Goal: Task Accomplishment & Management: Use online tool/utility

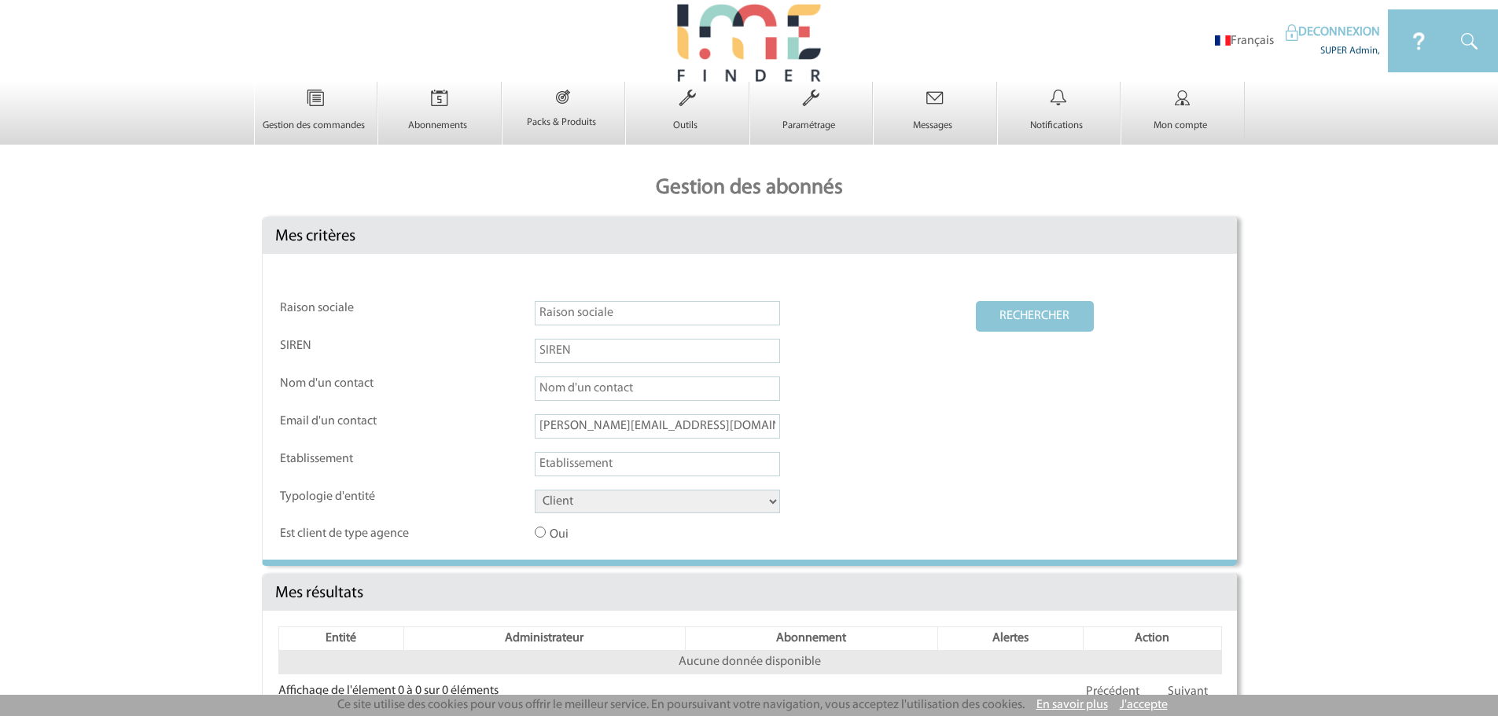
scroll to position [39, 0]
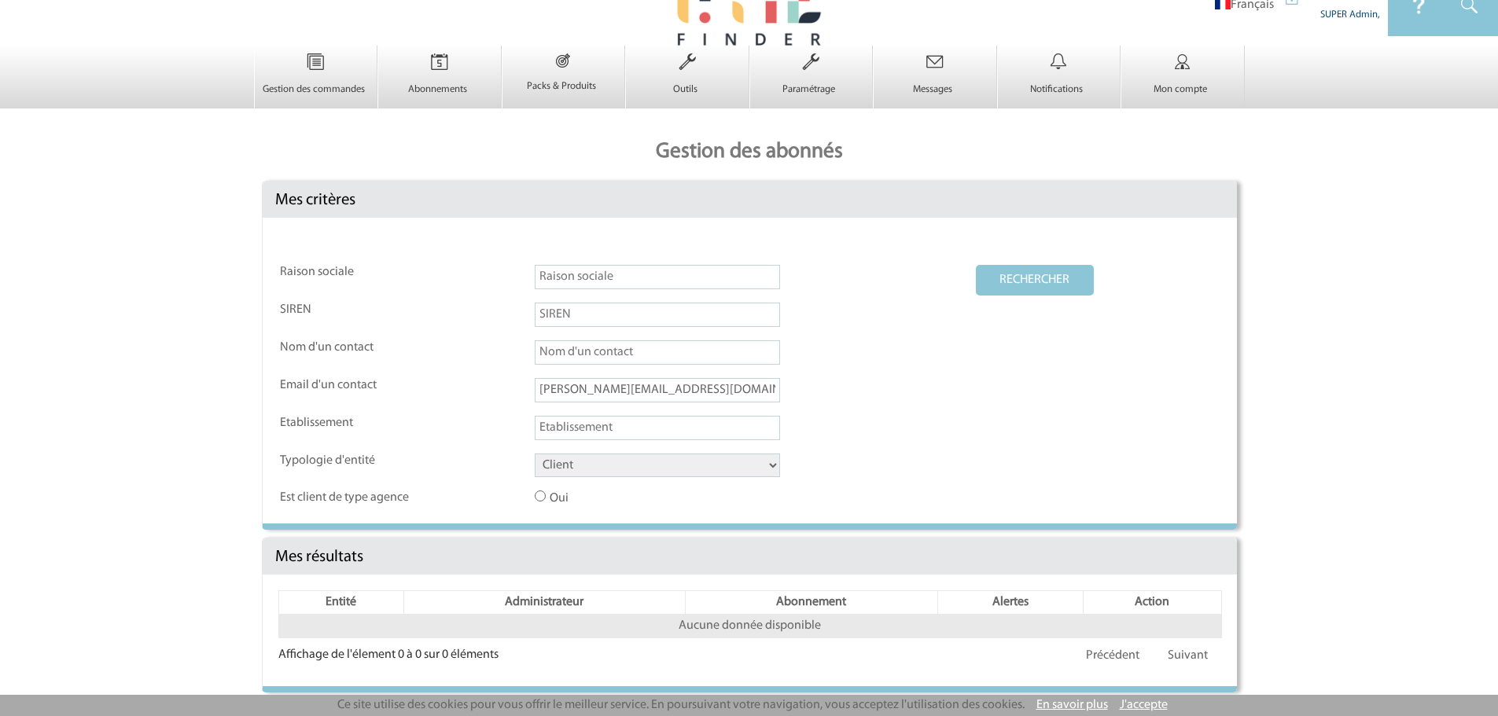
click at [1039, 273] on button "RECHERCHER" at bounding box center [1035, 280] width 118 height 31
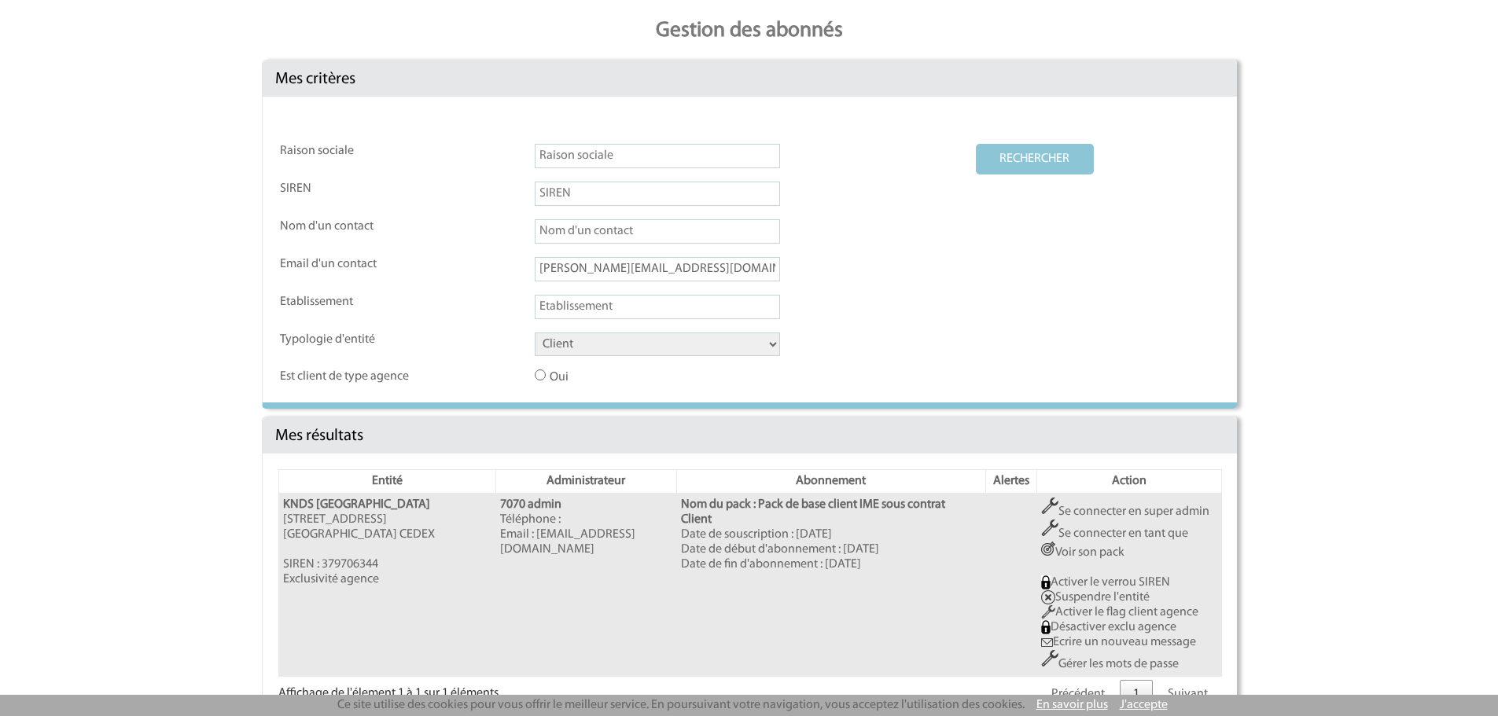
scroll to position [196, 0]
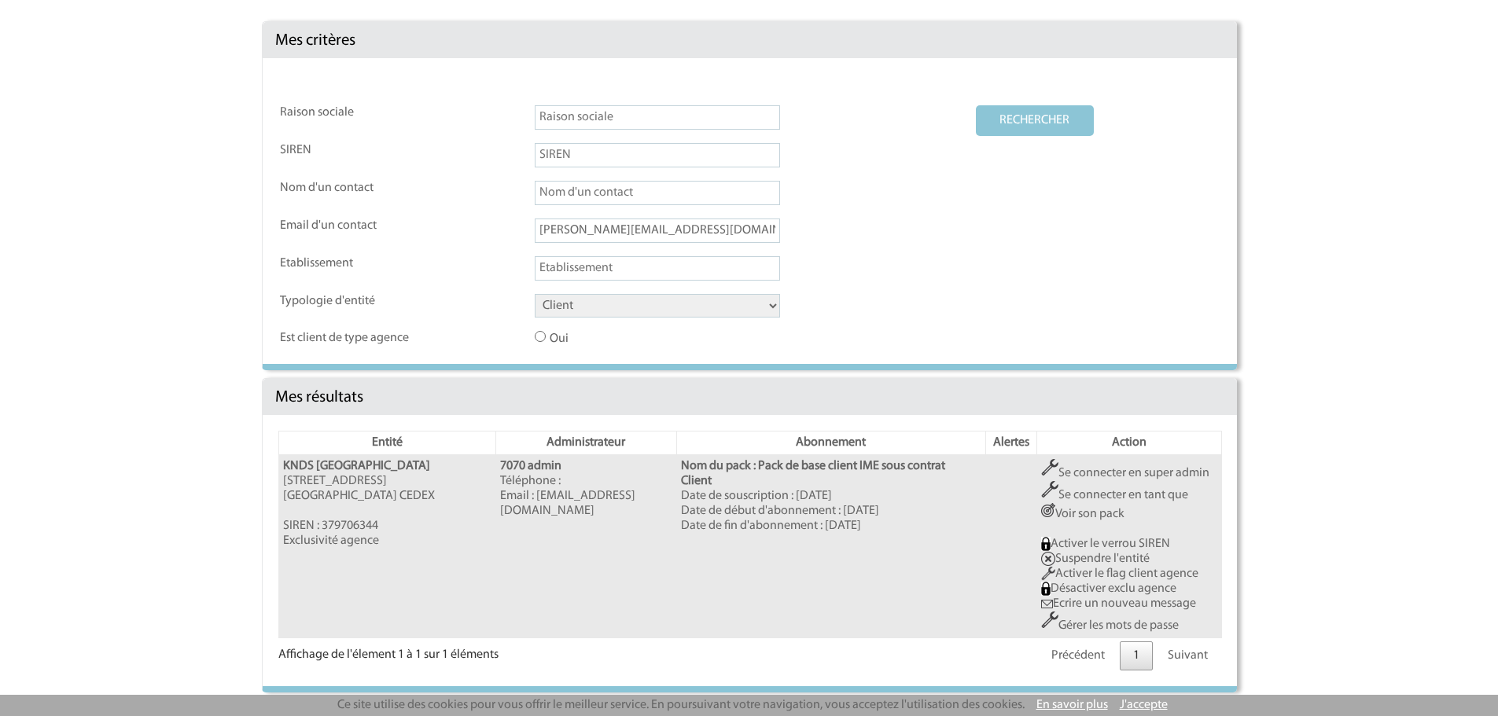
click at [1081, 494] on link "Se connecter en tant que" at bounding box center [1114, 495] width 147 height 13
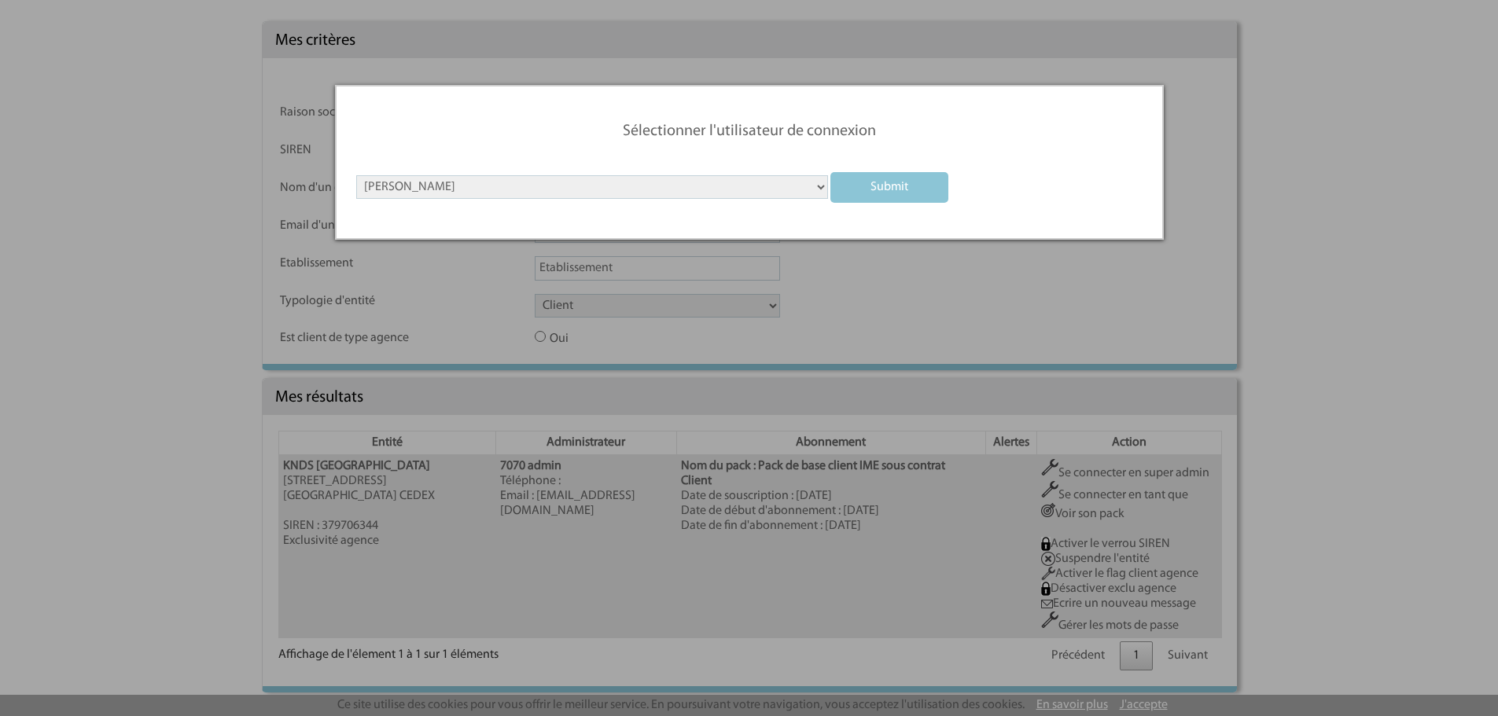
click at [882, 193] on input "submit" at bounding box center [889, 187] width 118 height 31
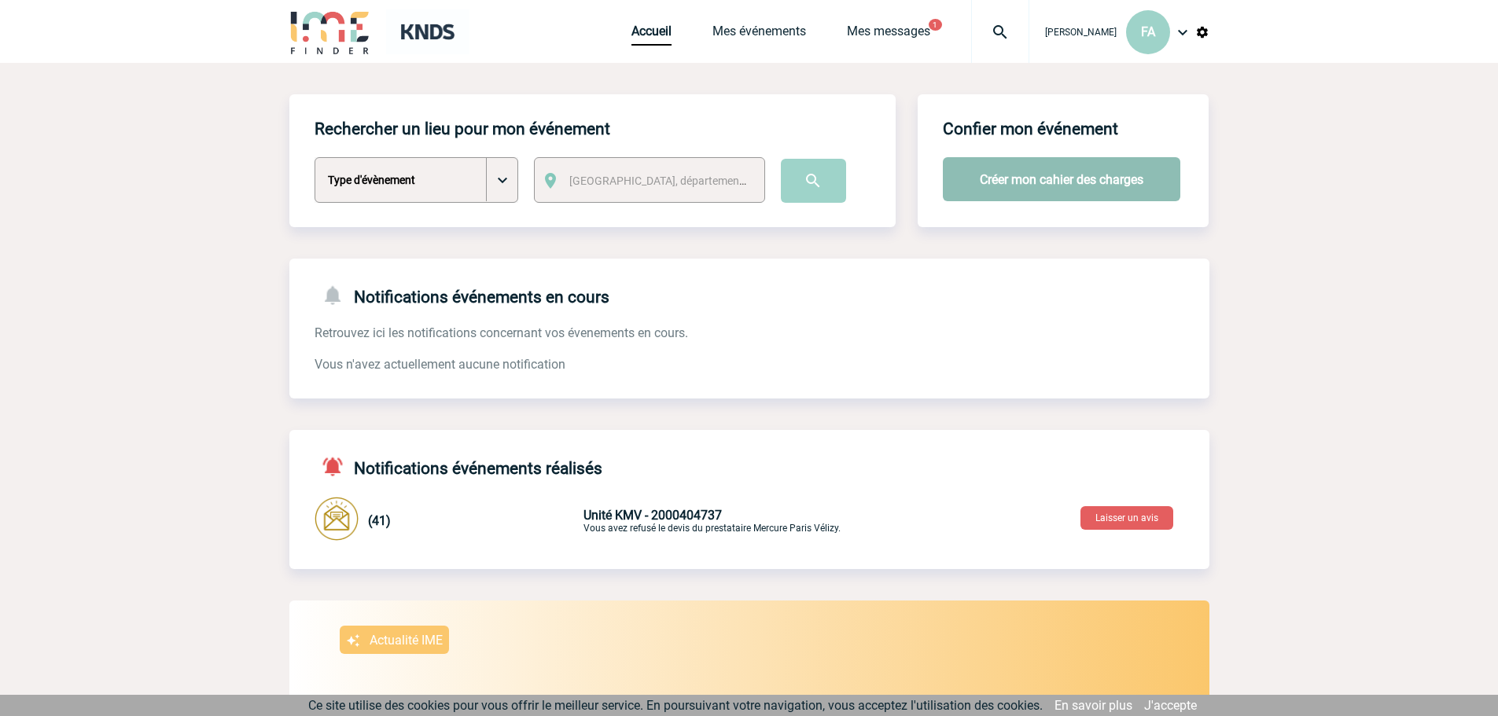
click at [980, 182] on button "Créer mon cahier des charges" at bounding box center [1062, 179] width 238 height 44
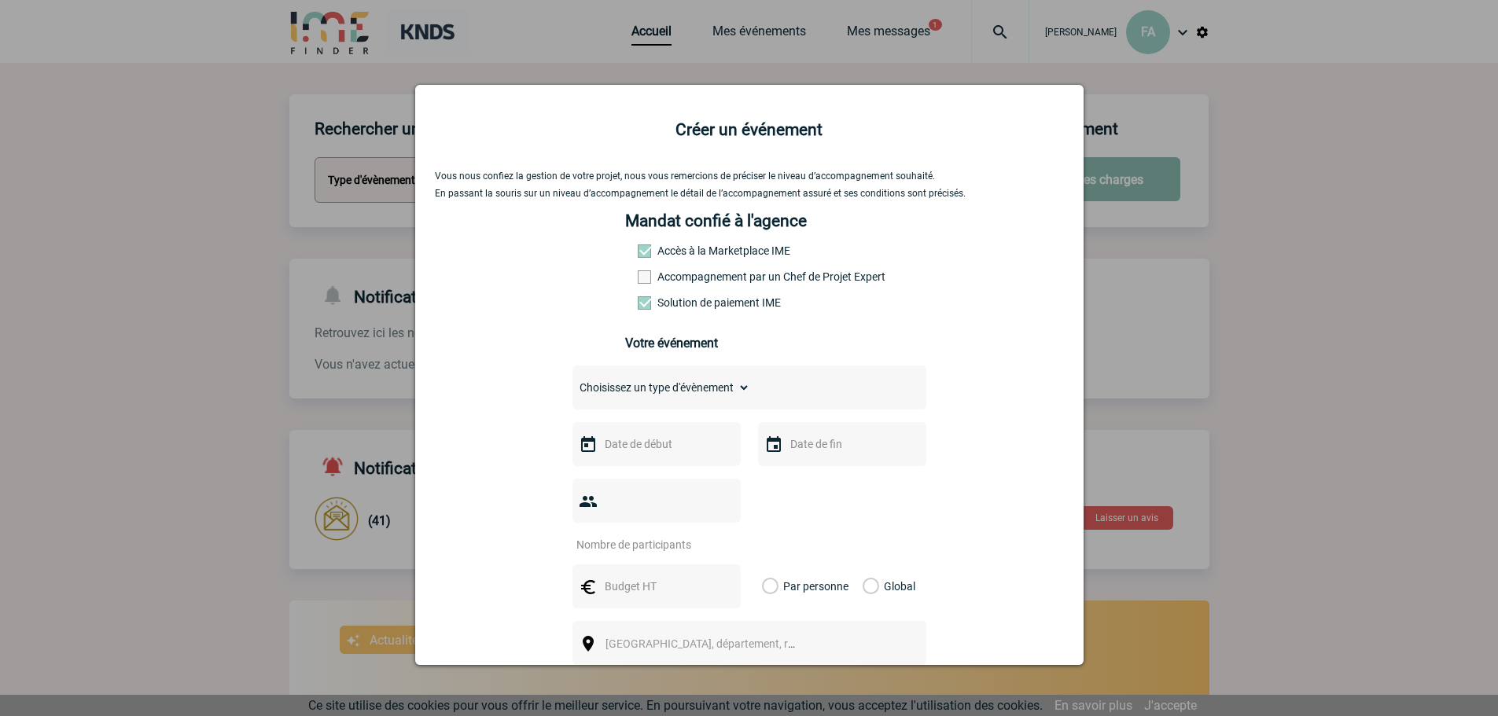
scroll to position [221, 0]
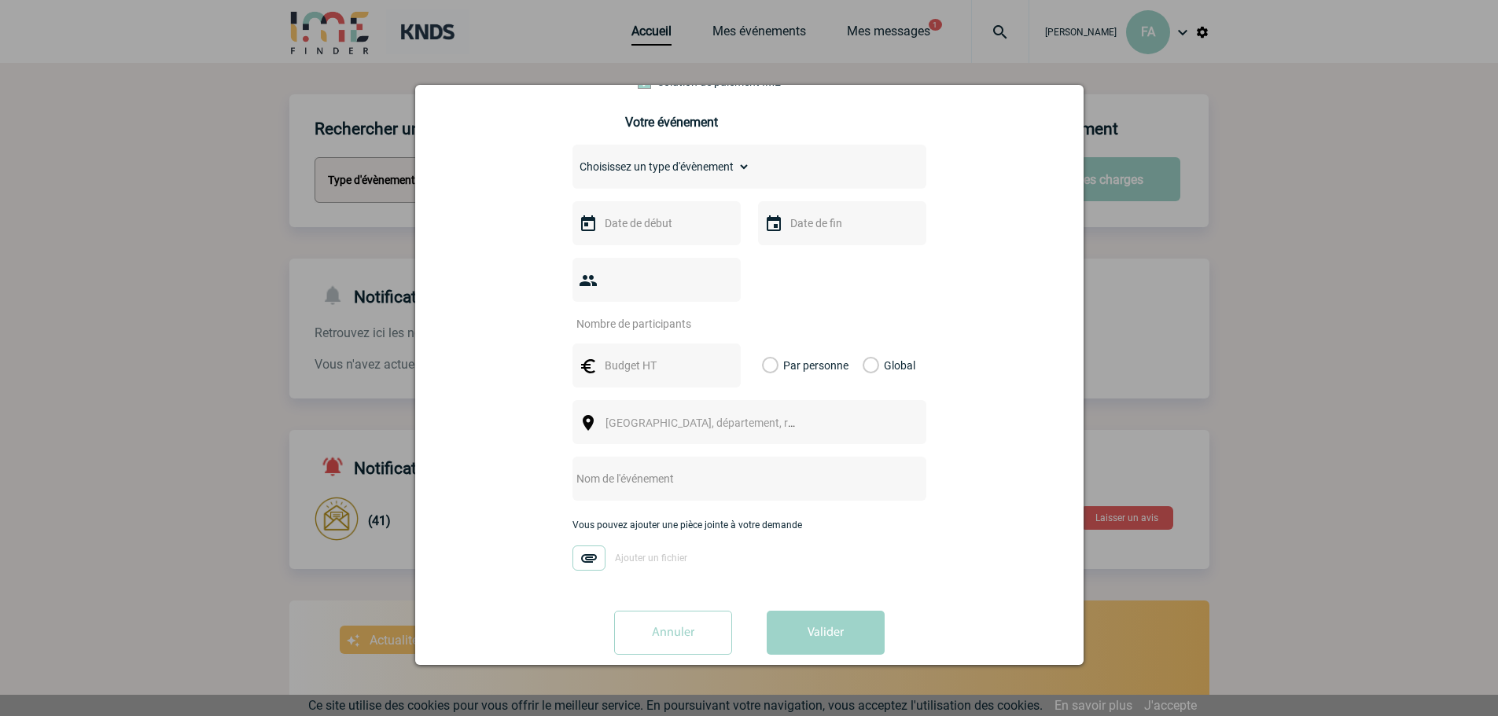
click at [249, 380] on div at bounding box center [749, 358] width 1498 height 716
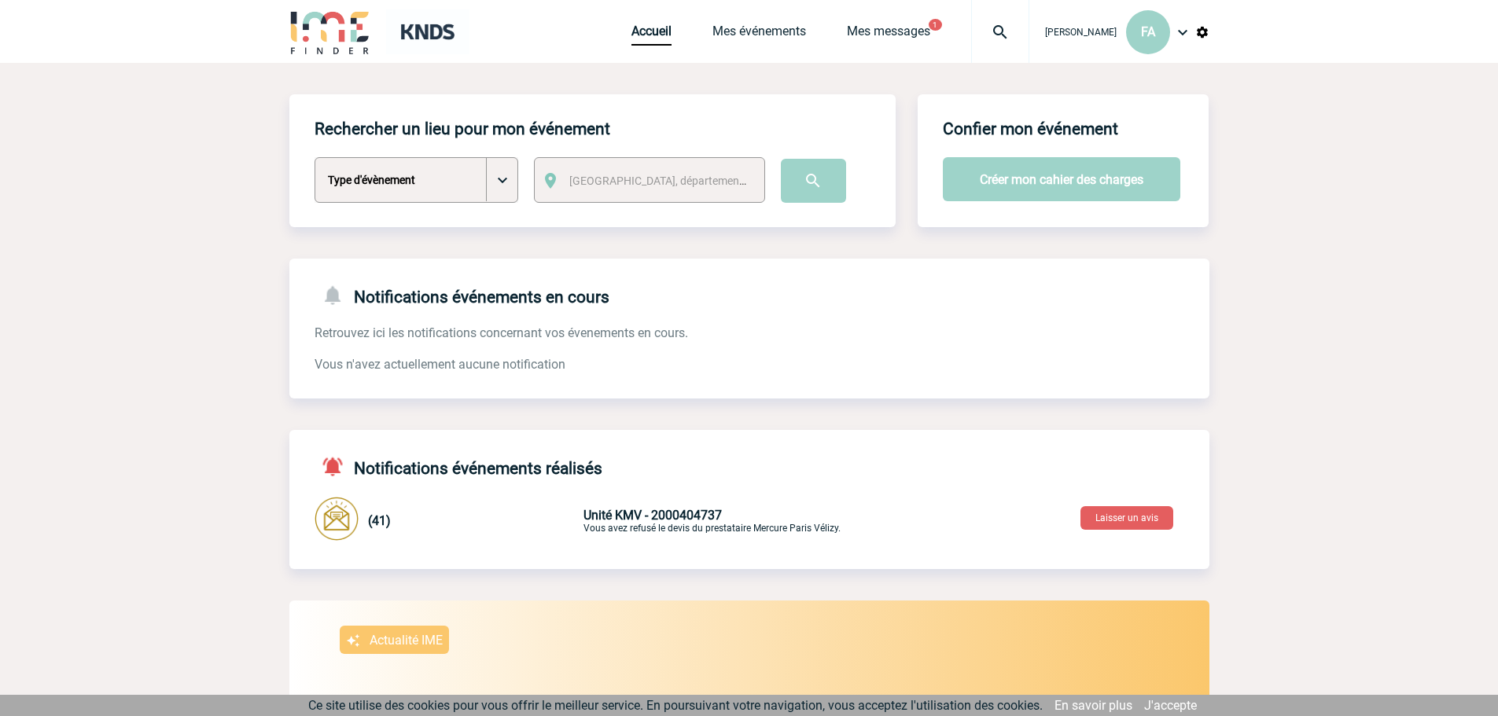
click at [1188, 38] on img at bounding box center [1182, 32] width 19 height 19
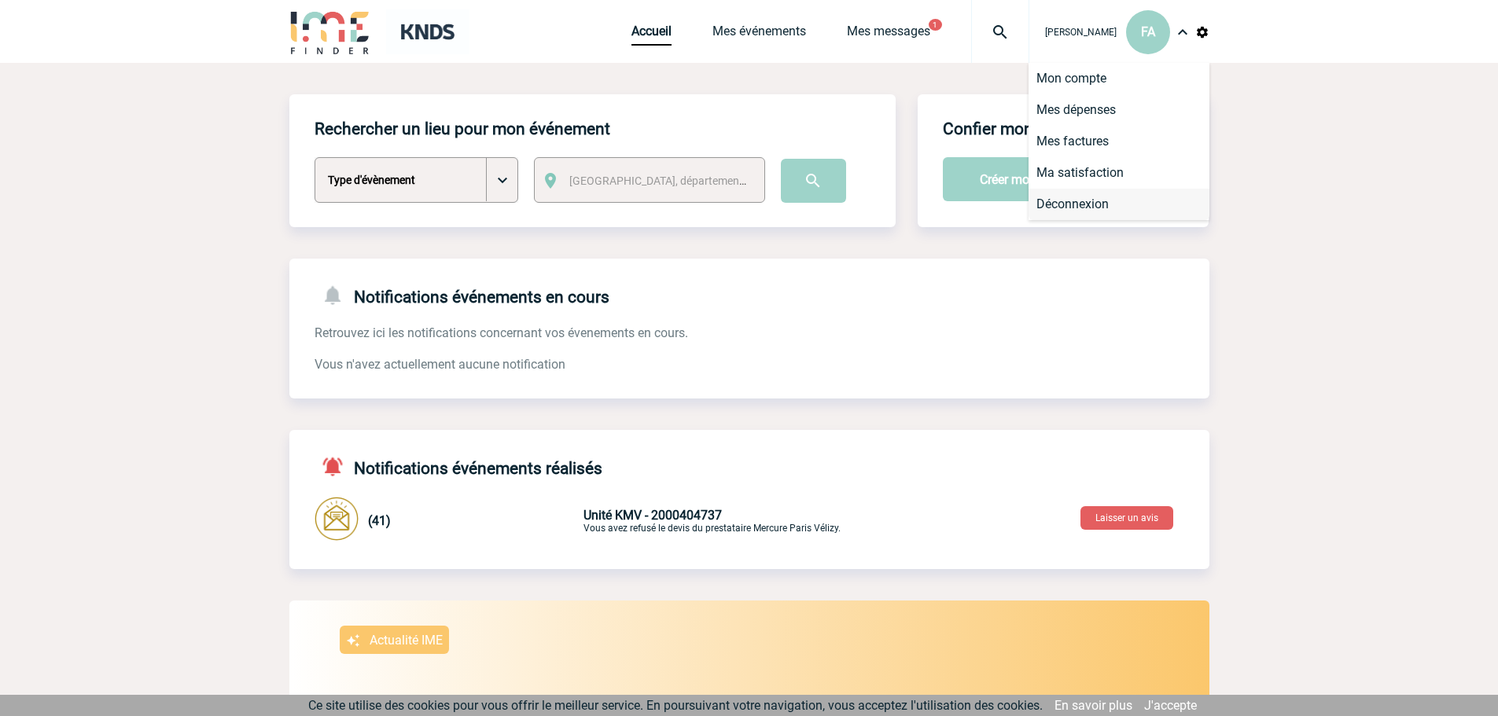
click at [1110, 202] on li "Déconnexion" at bounding box center [1119, 204] width 181 height 31
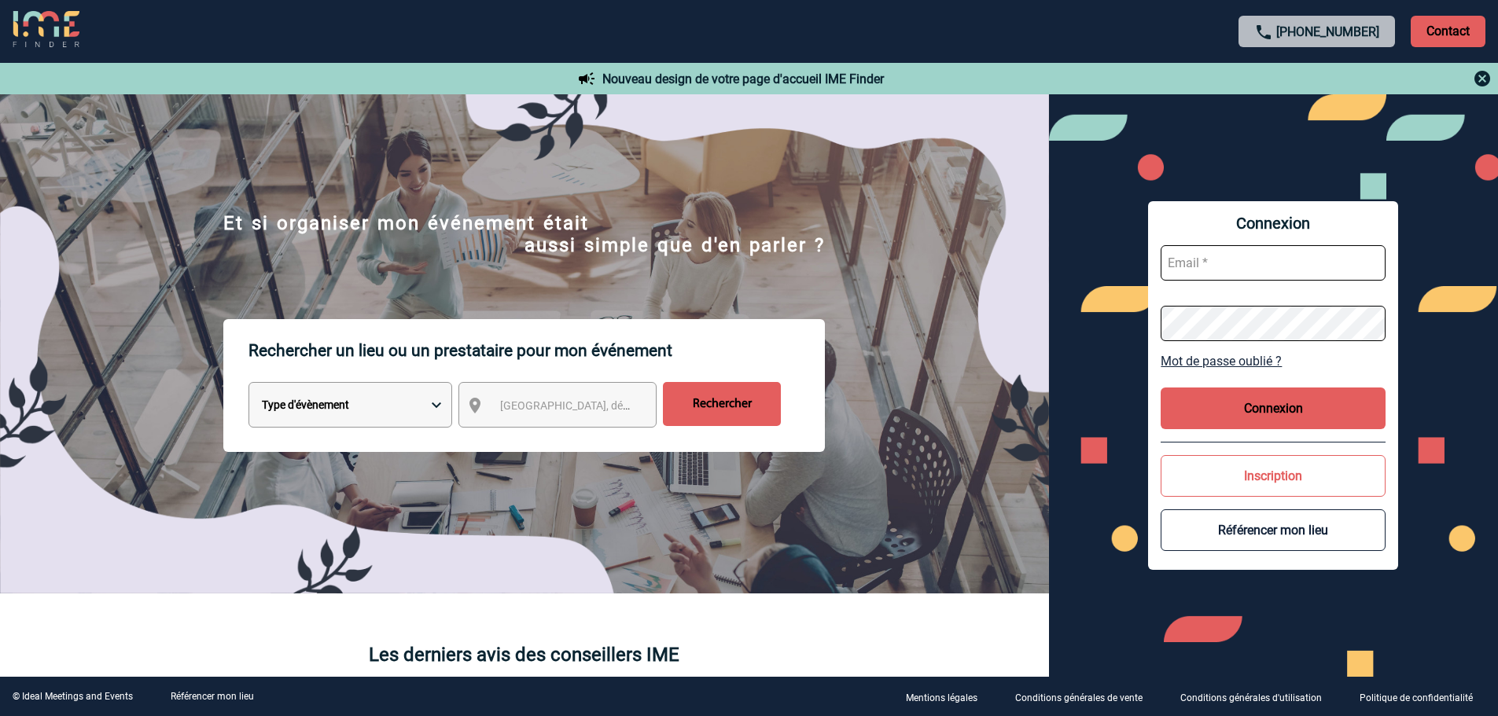
click at [1243, 261] on input "text" at bounding box center [1273, 262] width 225 height 35
type input "admin_plateforme@ime-groupe.com"
drag, startPoint x: 1244, startPoint y: 419, endPoint x: 1093, endPoint y: 421, distance: 151.0
click at [1244, 420] on button "Connexion" at bounding box center [1273, 409] width 225 height 42
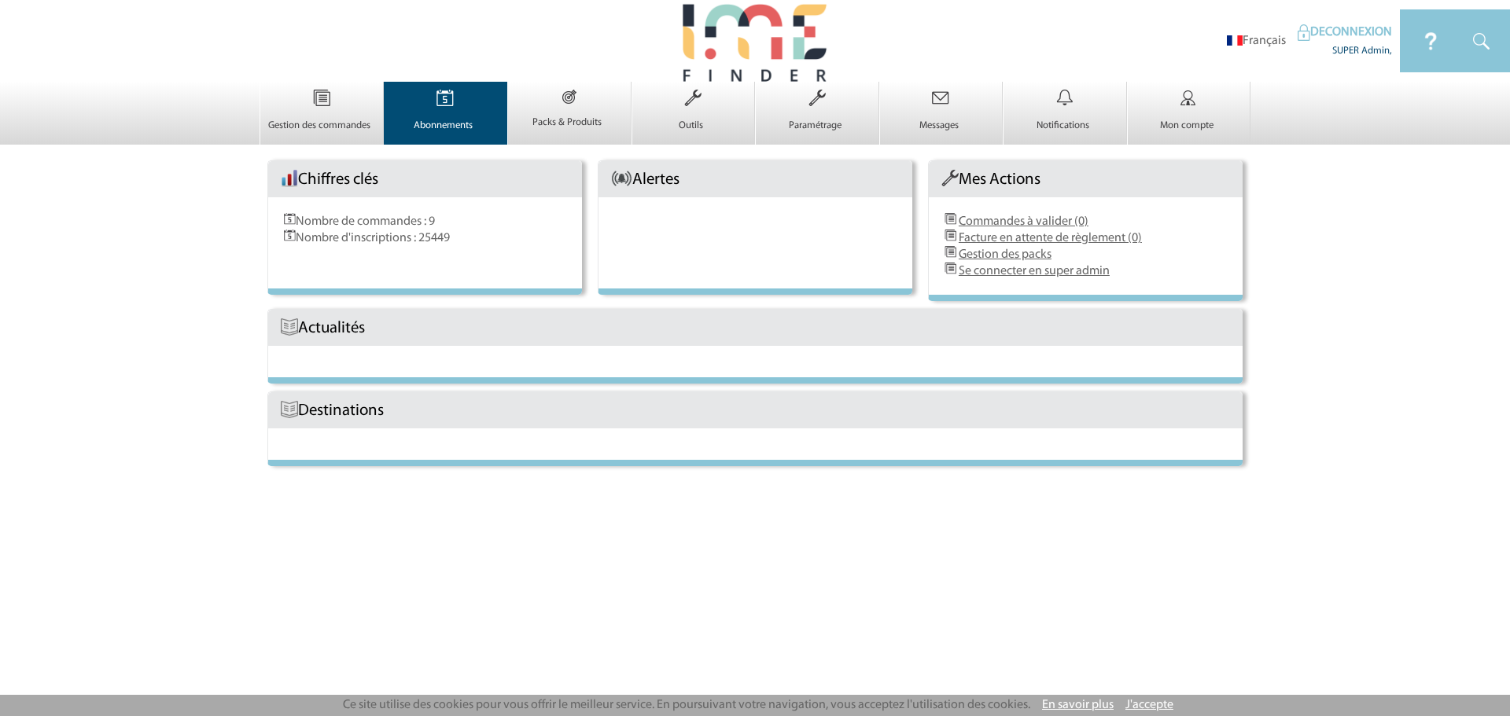
click at [465, 101] on img at bounding box center [445, 98] width 64 height 33
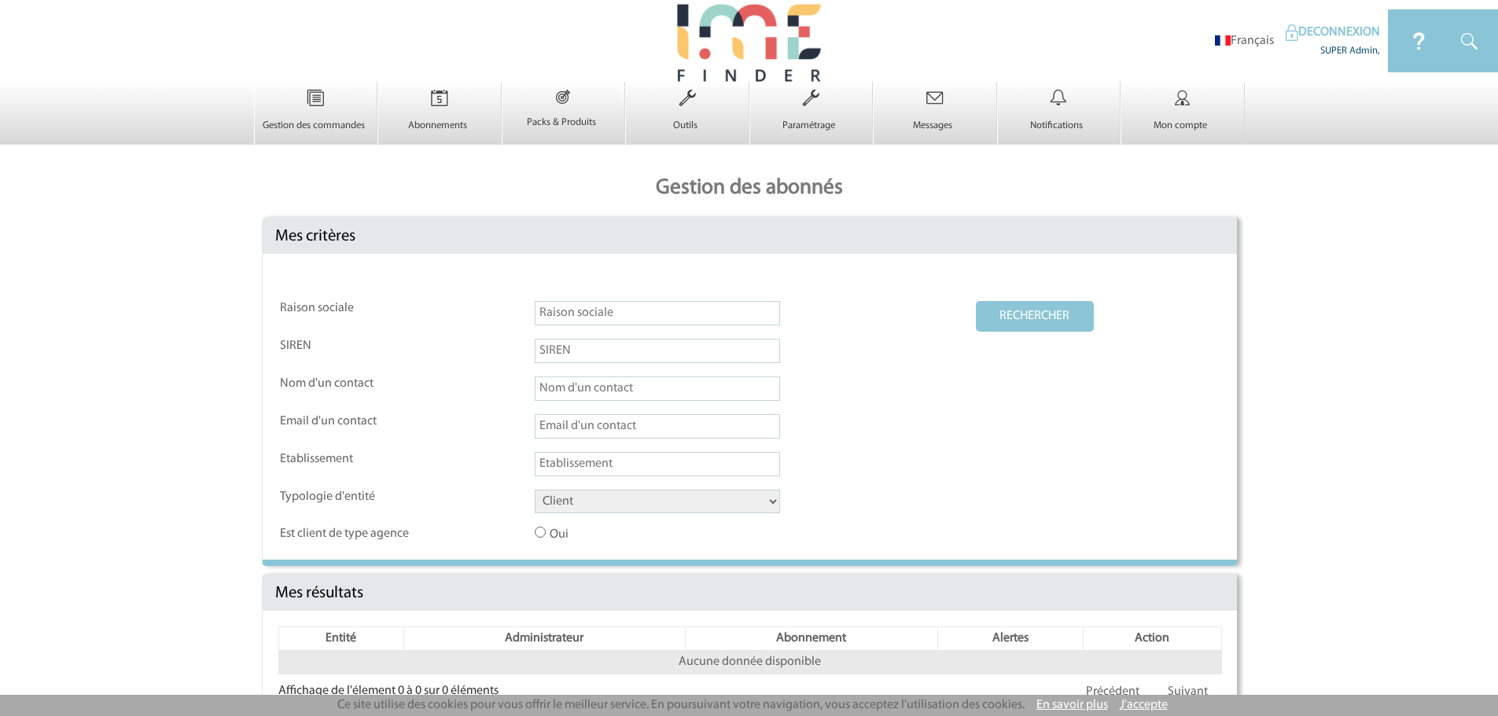
click at [677, 313] on input "text" at bounding box center [657, 313] width 245 height 24
type input "arkema"
click at [1062, 319] on button "RECHERCHER" at bounding box center [1035, 316] width 118 height 31
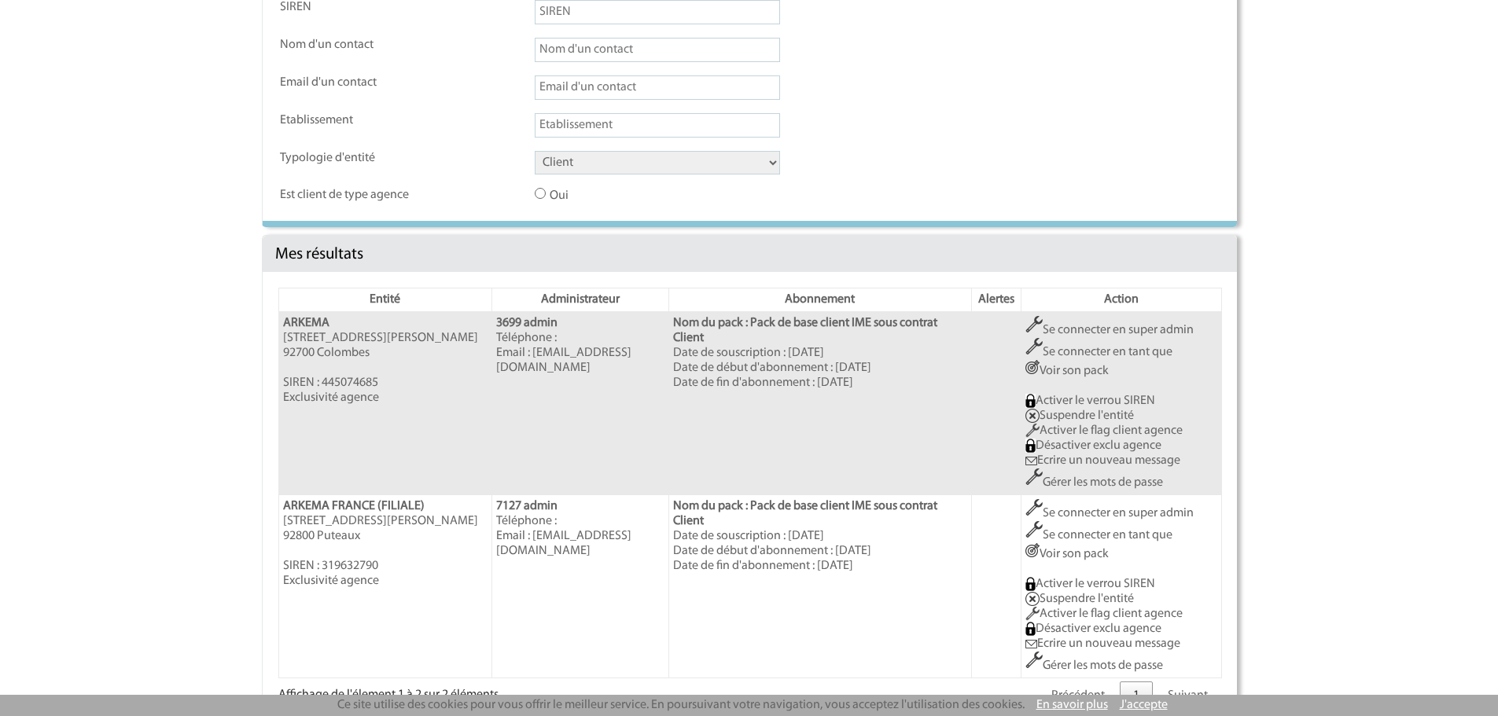
scroll to position [376, 0]
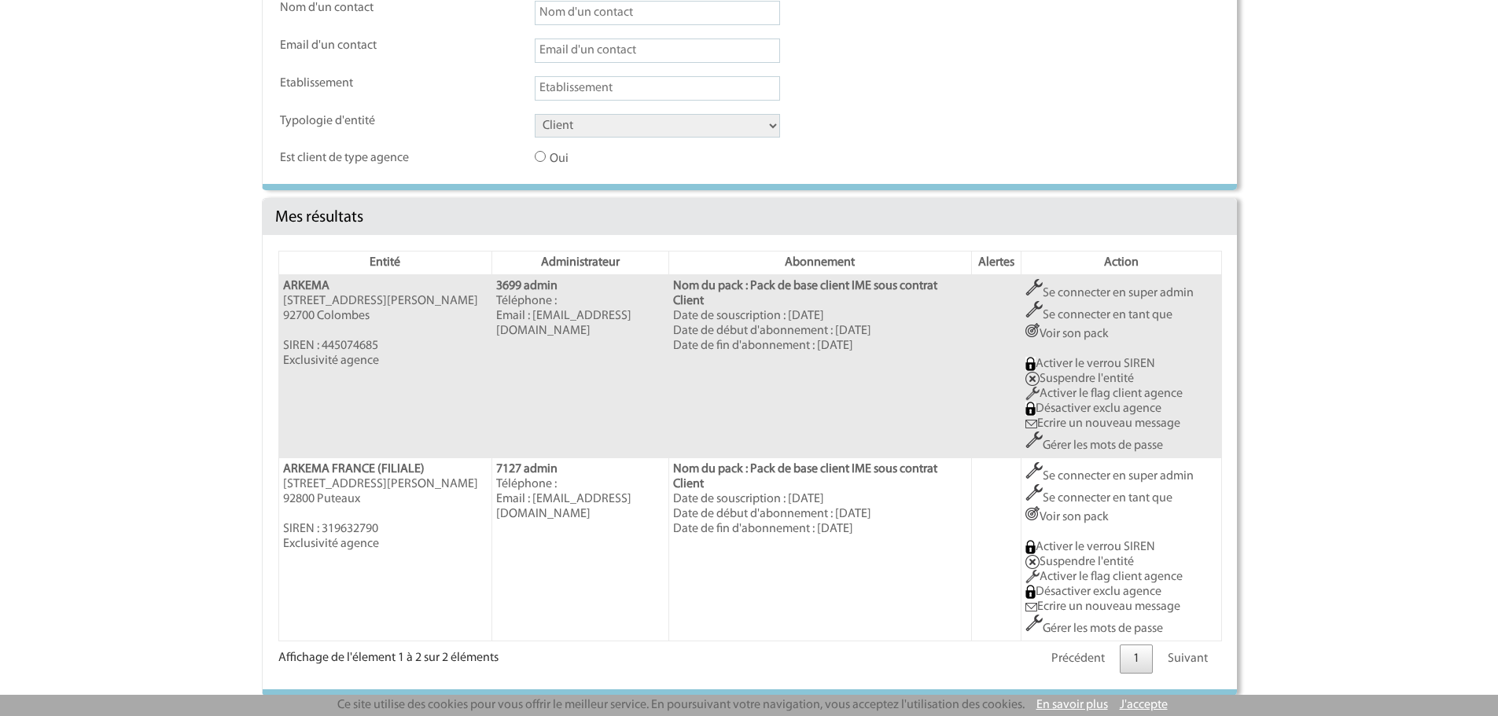
click at [1143, 310] on link "Se connecter en tant que" at bounding box center [1099, 315] width 147 height 13
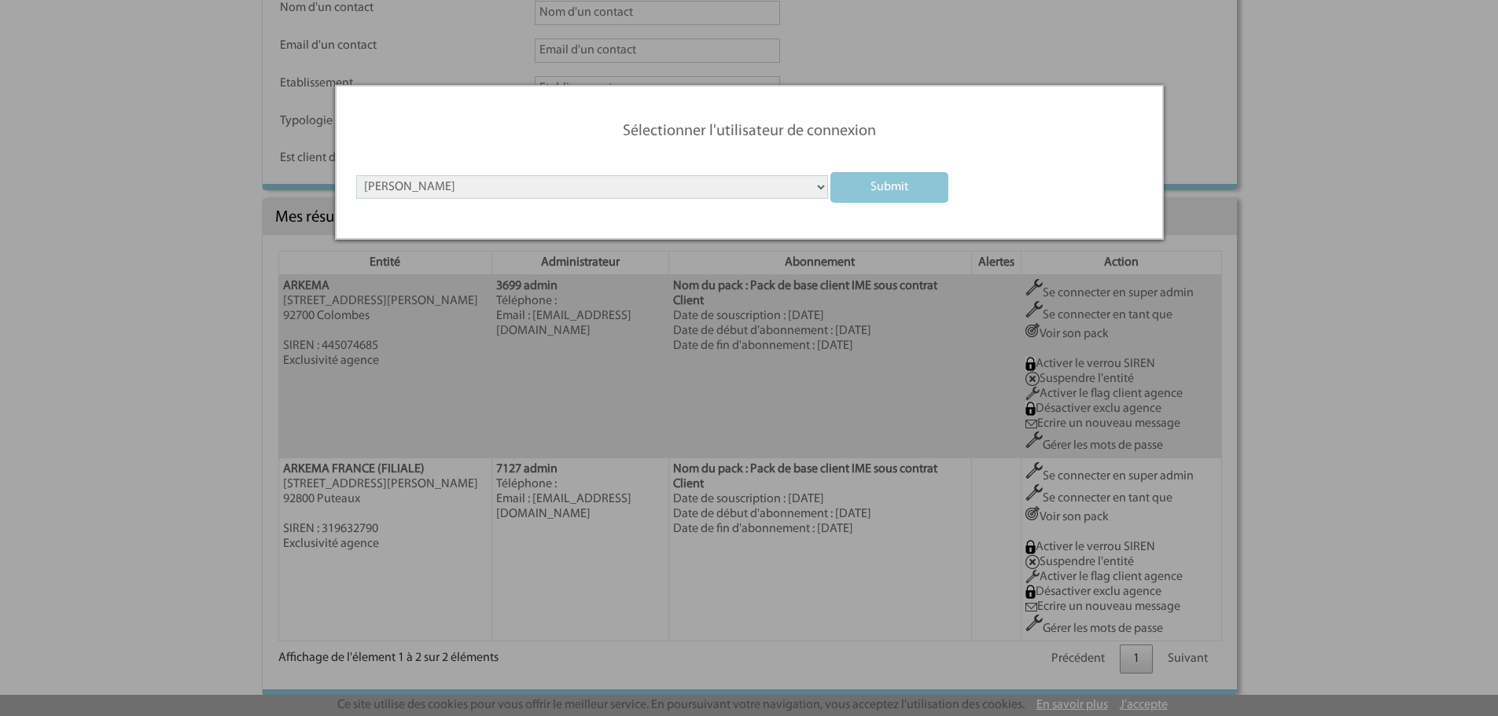
click at [726, 188] on select "ABAH Sandra ABATE Bruno ABOUDJO Elom-Maryse ACHAINTRE Nadine AIT ATMANE Lynda A…" at bounding box center [592, 187] width 472 height 24
drag, startPoint x: 726, startPoint y: 188, endPoint x: 736, endPoint y: 188, distance: 10.2
click at [726, 188] on select "ABAH Sandra ABATE Bruno ABOUDJO Elom-Maryse ACHAINTRE Nadine AIT ATMANE Lynda A…" at bounding box center [592, 187] width 472 height 24
click at [916, 183] on input "submit" at bounding box center [889, 187] width 118 height 31
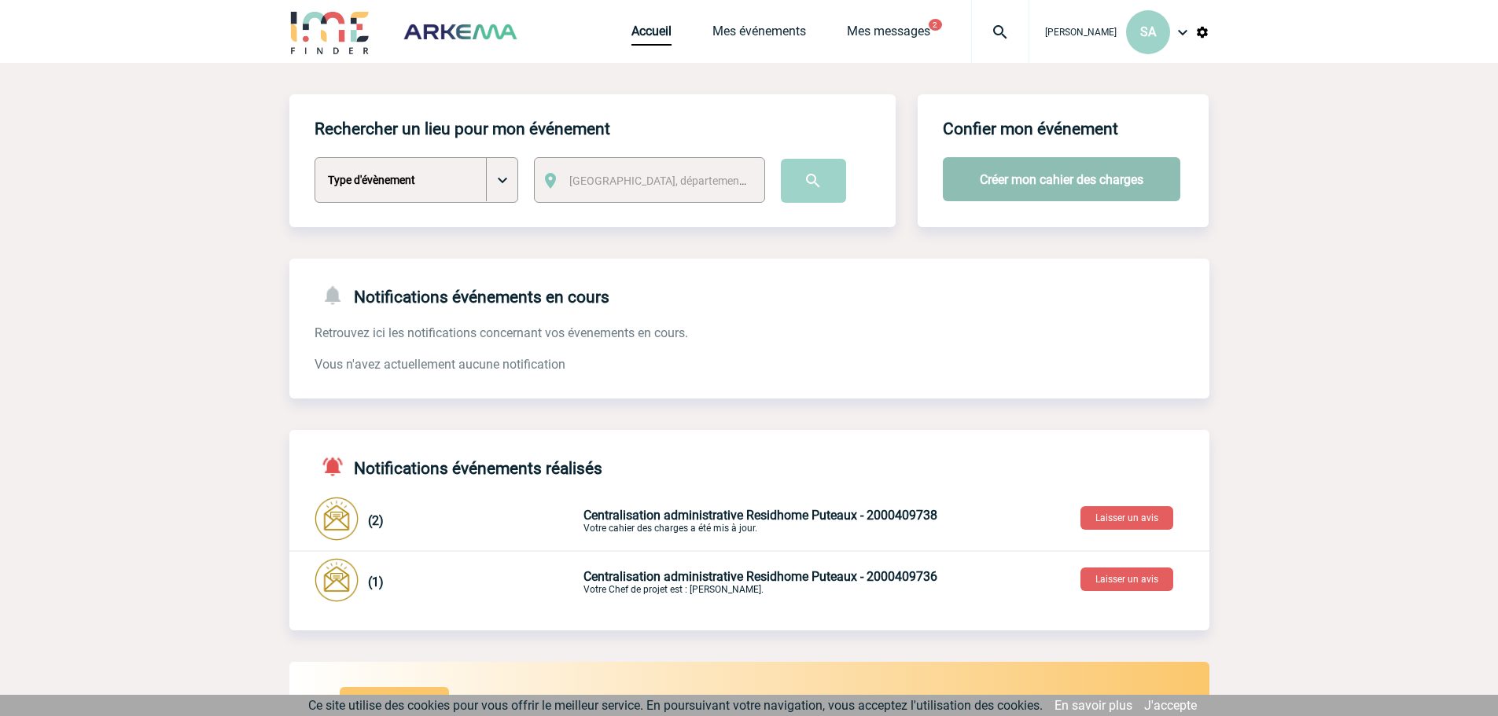
click at [1047, 182] on button "Créer mon cahier des charges" at bounding box center [1062, 179] width 238 height 44
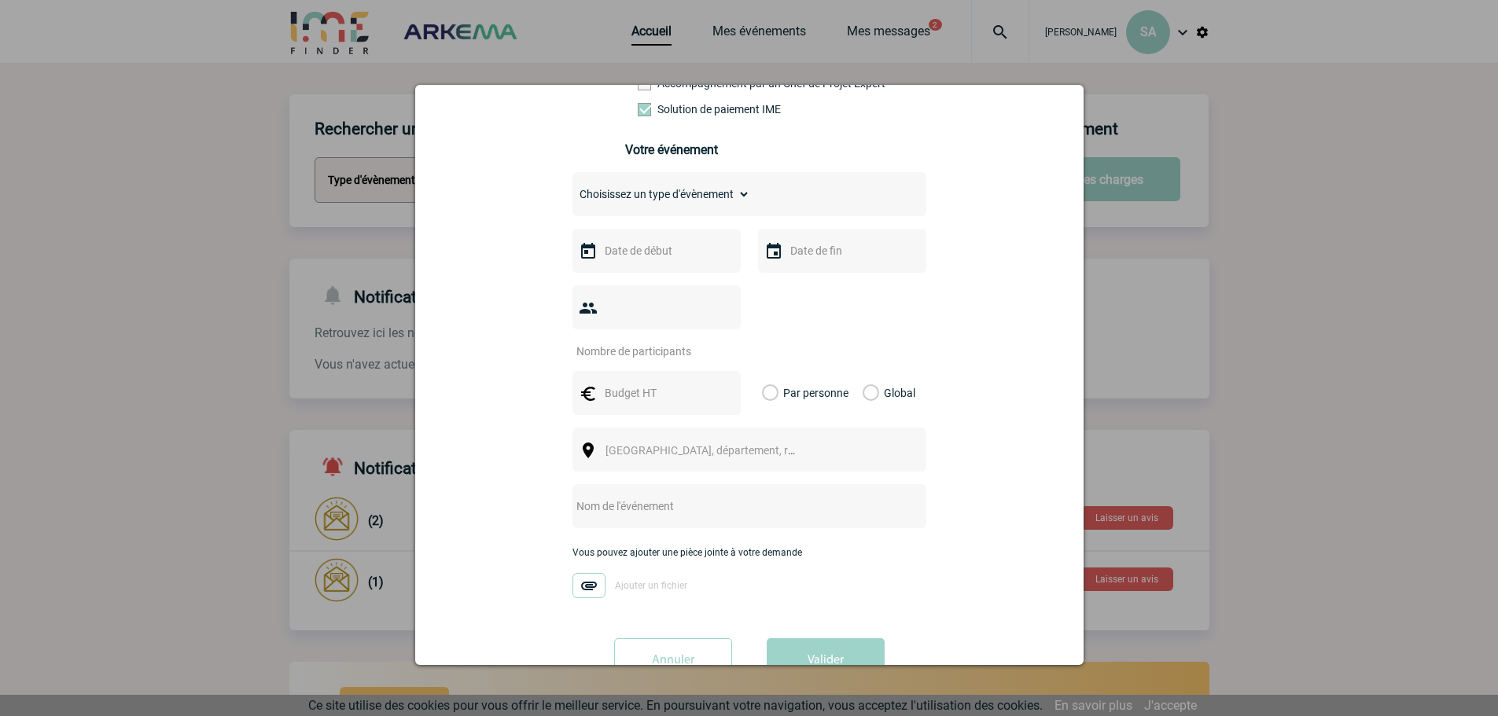
scroll to position [221, 0]
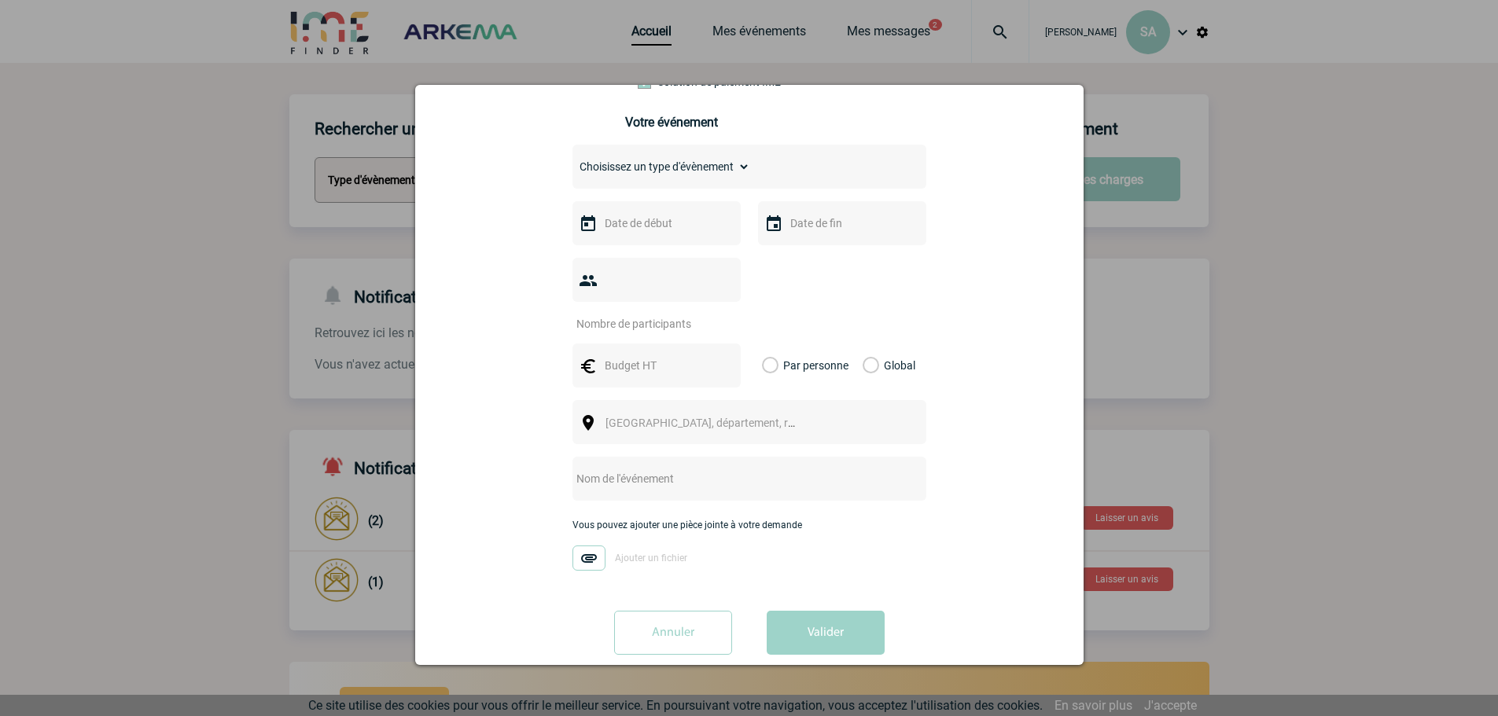
click at [1407, 283] on div at bounding box center [749, 358] width 1498 height 716
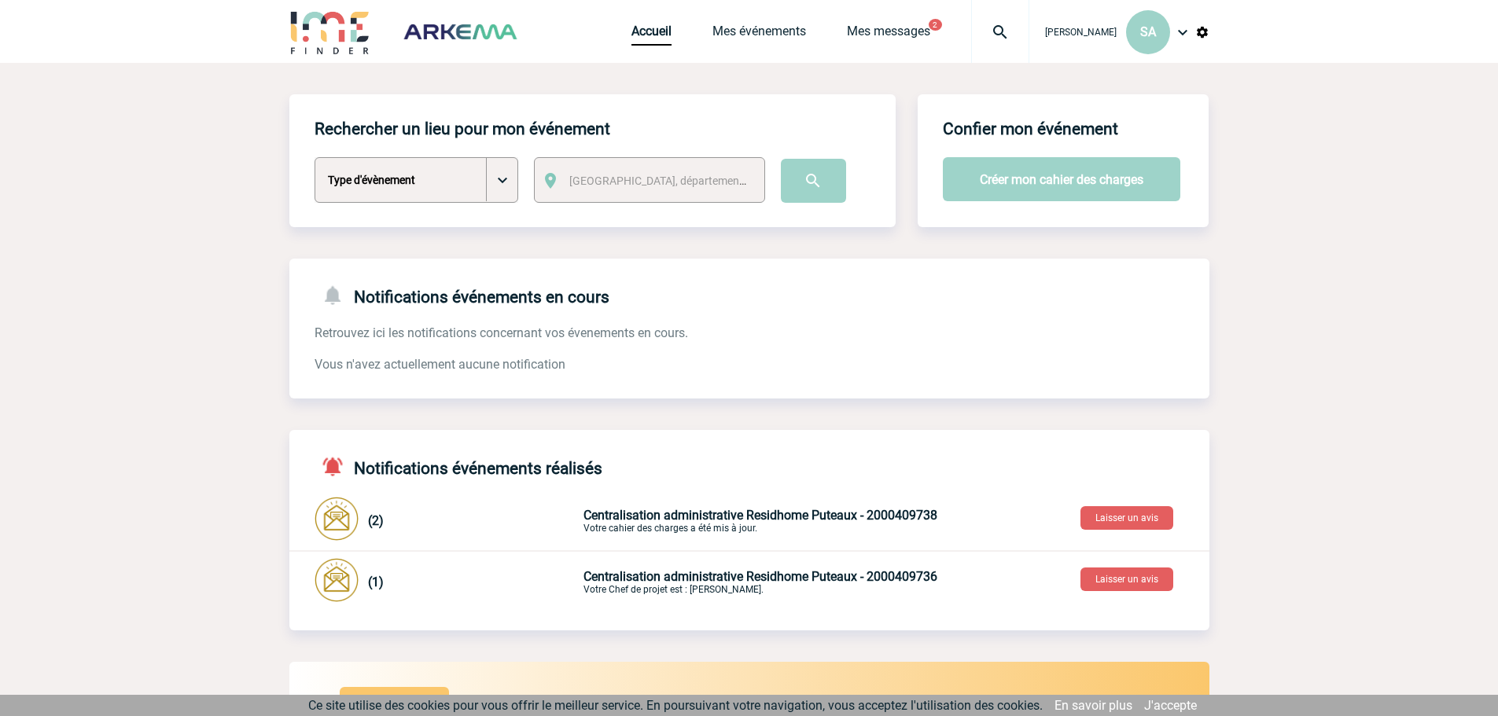
click at [1172, 705] on link "J'accepte" at bounding box center [1170, 705] width 53 height 15
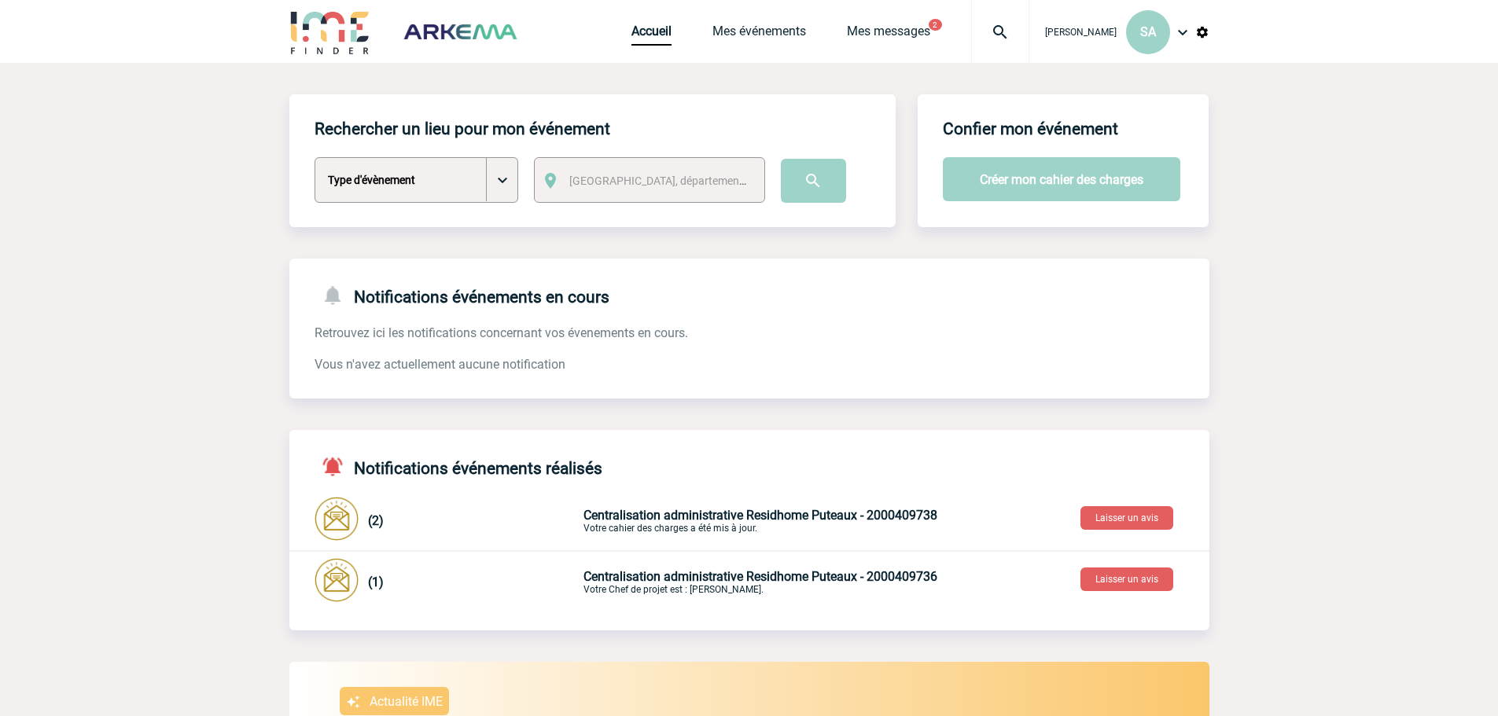
drag, startPoint x: 1428, startPoint y: 350, endPoint x: 1344, endPoint y: 356, distance: 84.4
click at [1428, 350] on body "Sandra ABAH SA Accueil Mes événements 2 2" at bounding box center [749, 583] width 1498 height 1166
click at [1322, 392] on body "Sandra ABAH SA Accueil Mes événements 2 2" at bounding box center [749, 583] width 1498 height 1166
click at [1184, 39] on img at bounding box center [1182, 32] width 19 height 19
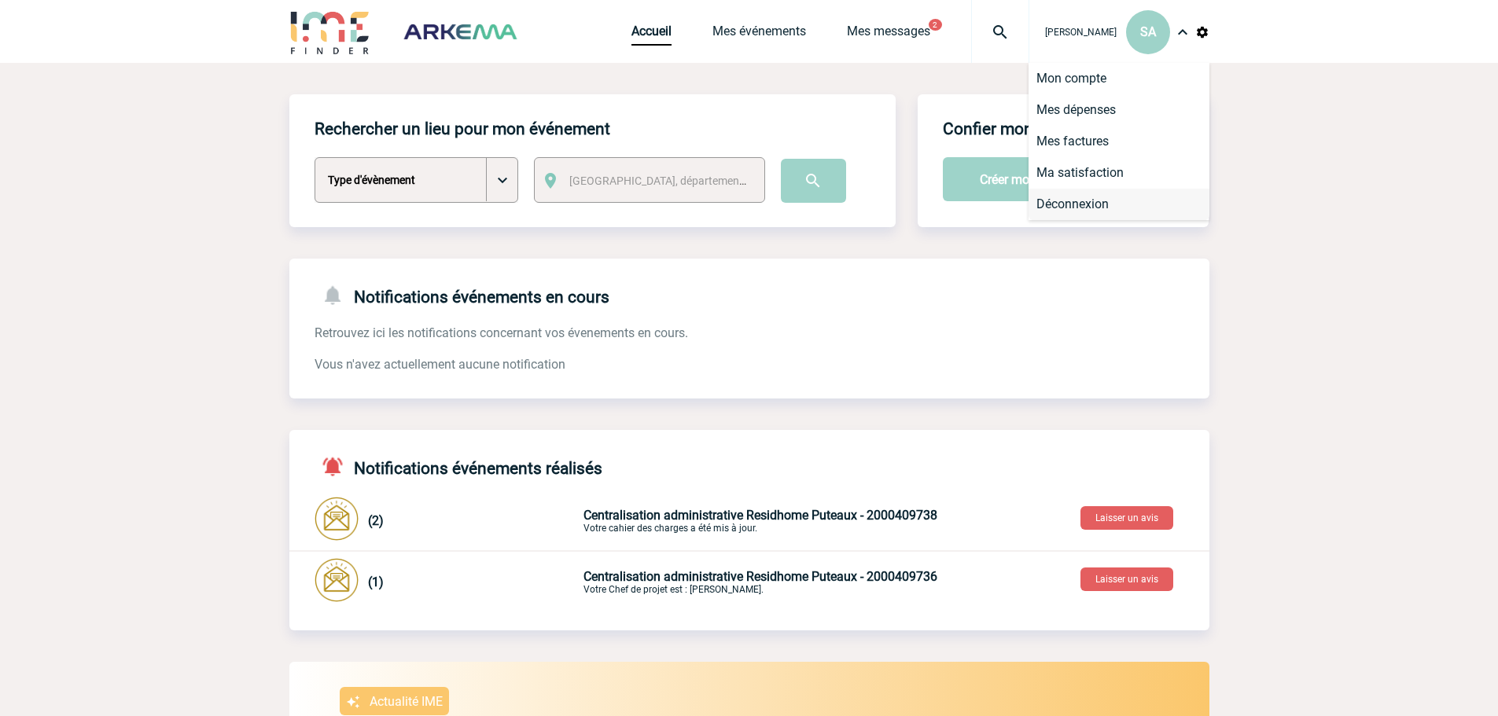
click at [1121, 199] on li "Déconnexion" at bounding box center [1119, 204] width 181 height 31
